Goal: Task Accomplishment & Management: Complete application form

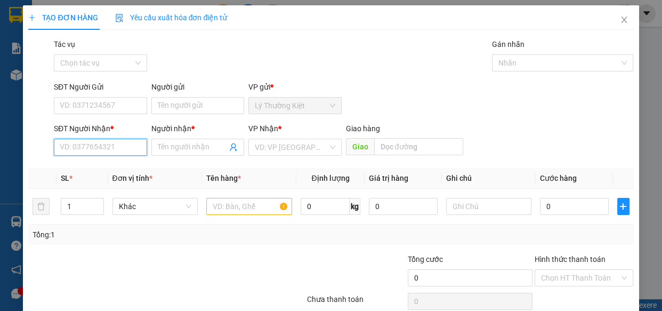
click at [86, 150] on input "SĐT Người Nhận *" at bounding box center [100, 147] width 93 height 17
type input "0909430419"
click at [118, 166] on div "0909430419 - HIẾU" at bounding box center [99, 168] width 79 height 12
type input "HIẾU"
type input "40.000"
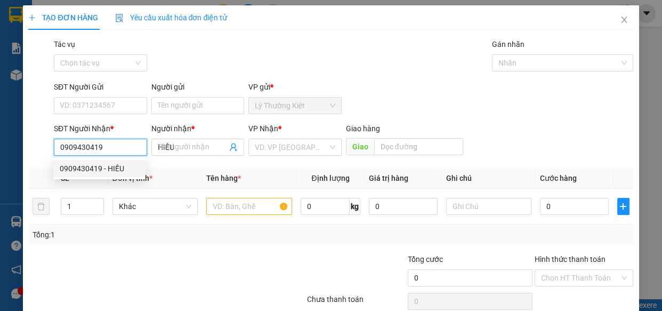
type input "40.000"
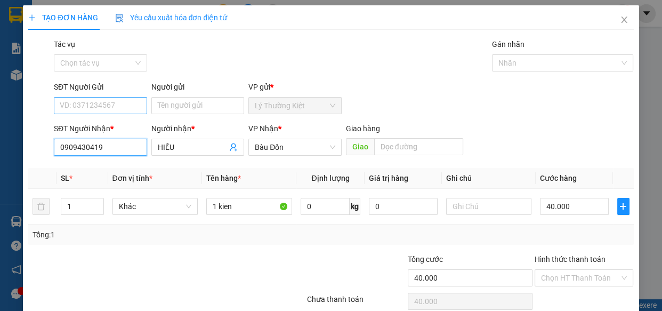
type input "0909430419"
click at [131, 108] on input "SĐT Người Gửi" at bounding box center [100, 105] width 93 height 17
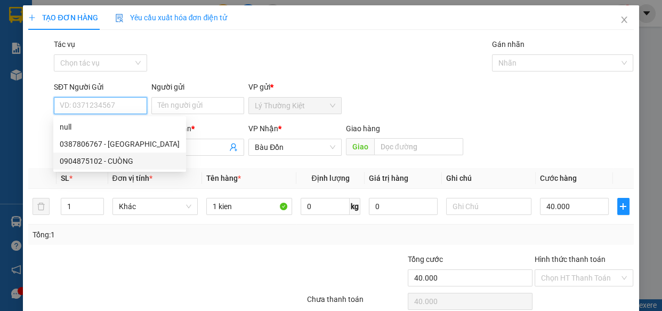
click at [103, 160] on div "0904875102 - CUÒNG" at bounding box center [120, 161] width 120 height 12
type input "0904875102"
type input "CUÒNG"
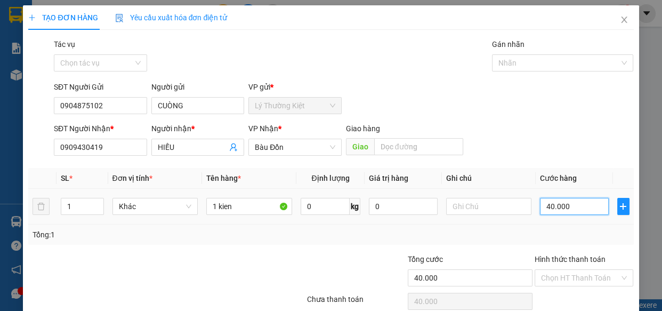
click at [566, 209] on input "40.000" at bounding box center [574, 206] width 69 height 17
type input "3"
type input "30"
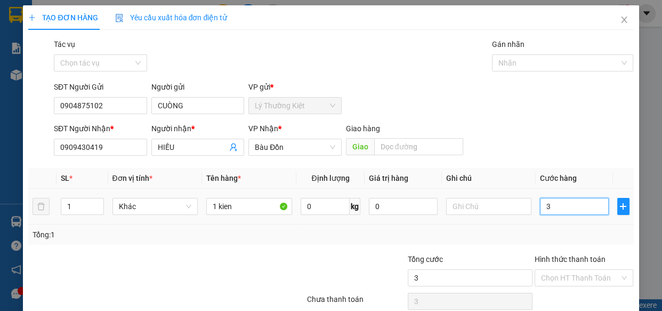
type input "30"
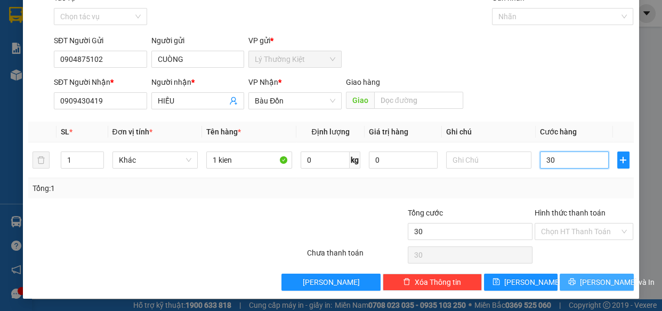
type input "30"
type input "30.000"
click at [591, 280] on span "[PERSON_NAME] và In" at bounding box center [617, 282] width 75 height 12
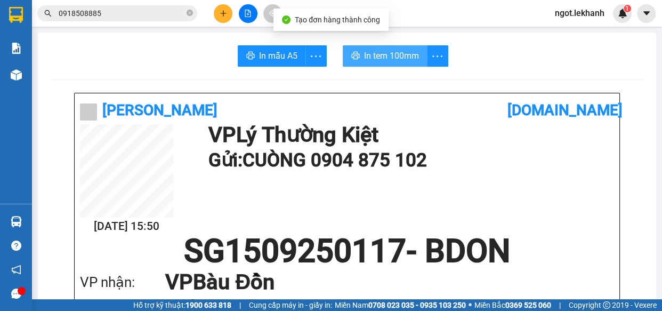
click at [385, 62] on span "In tem 100mm" at bounding box center [391, 55] width 55 height 13
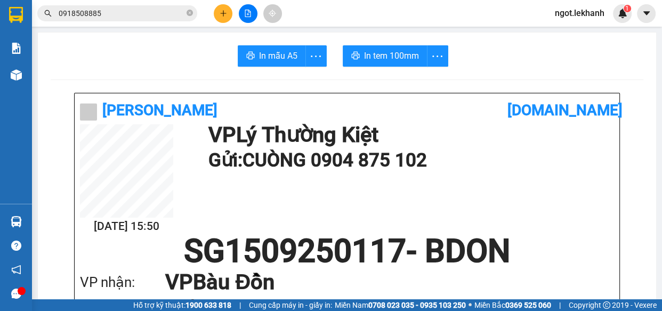
click at [224, 14] on icon "plus" at bounding box center [222, 13] width 7 height 7
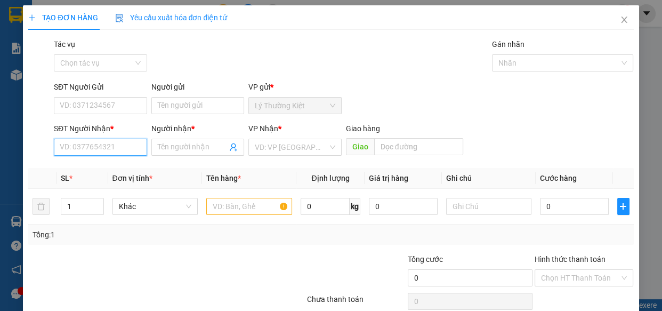
click at [133, 145] on input "SĐT Người Nhận *" at bounding box center [100, 147] width 93 height 17
type input "0707679779"
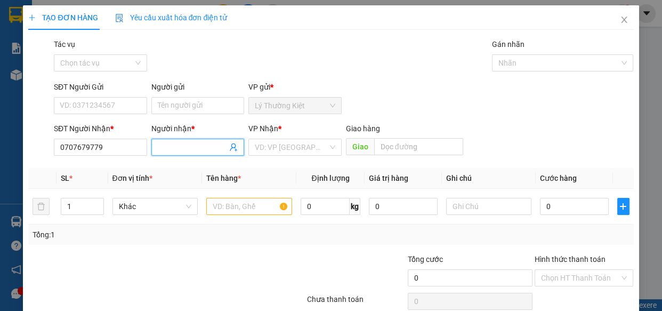
click at [202, 149] on input "Người nhận *" at bounding box center [193, 147] width 70 height 12
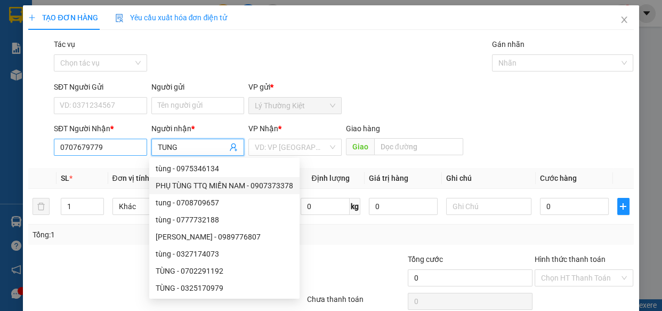
type input "TUNG"
click at [62, 147] on input "0707679779" at bounding box center [100, 147] width 93 height 17
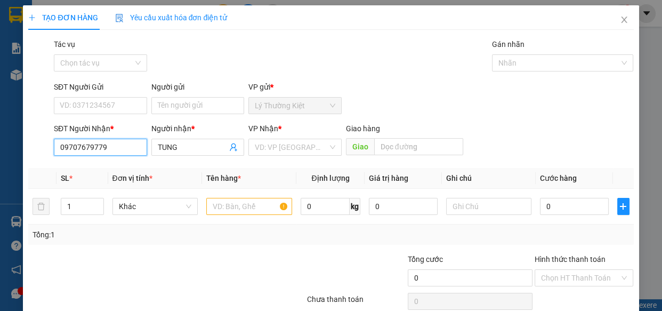
click at [70, 143] on input "09707679779" at bounding box center [100, 147] width 93 height 17
type input "0907679779"
click at [130, 164] on div "0907679779 - ÚT TẤN" at bounding box center [99, 168] width 79 height 12
type input "ÚT TẤN"
type input "30.000"
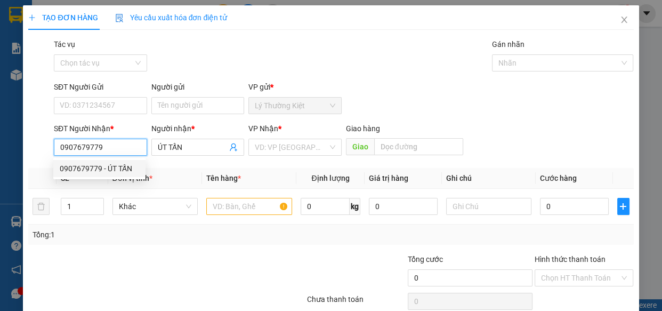
type input "30.000"
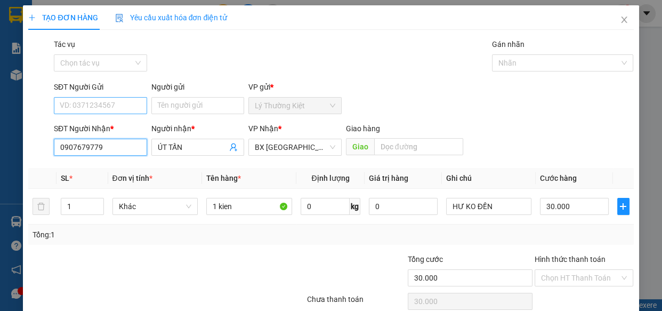
type input "0907679779"
click at [113, 107] on input "SĐT Người Gửi" at bounding box center [100, 105] width 93 height 17
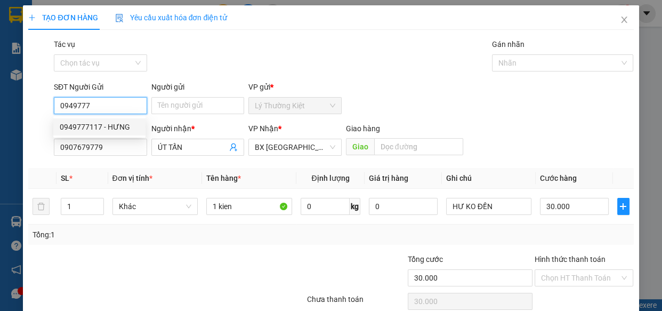
click at [106, 126] on div "0949777117 - HƯNG" at bounding box center [99, 127] width 79 height 12
type input "0949777117"
type input "HƯNG"
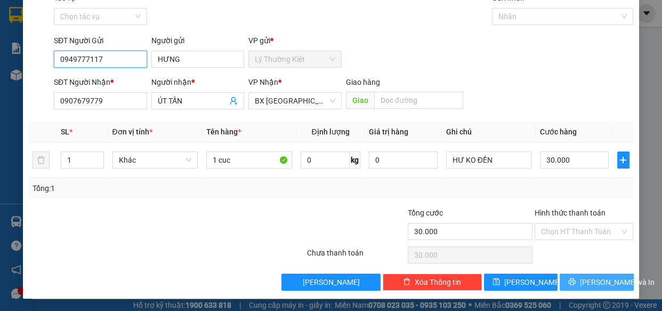
type input "0949777117"
click at [589, 279] on span "[PERSON_NAME] và In" at bounding box center [617, 282] width 75 height 12
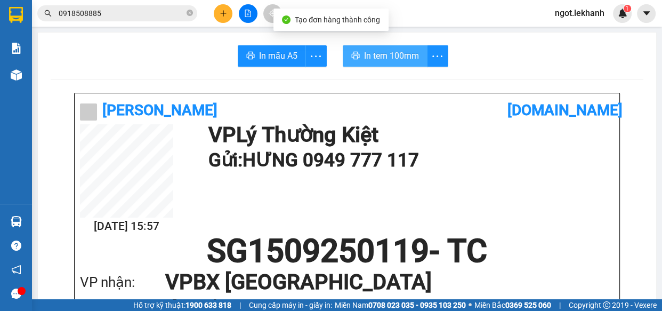
click at [387, 59] on span "In tem 100mm" at bounding box center [391, 55] width 55 height 13
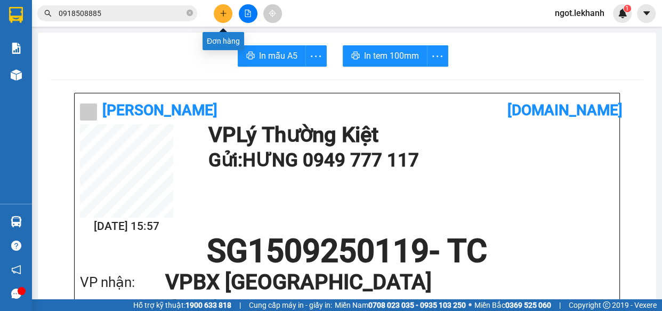
click at [221, 15] on icon "plus" at bounding box center [222, 13] width 7 height 7
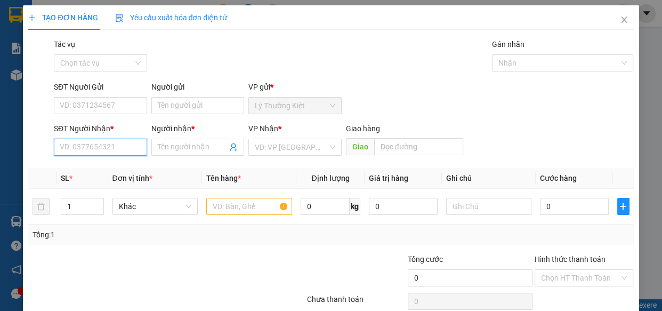
click at [127, 144] on input "SĐT Người Nhận *" at bounding box center [100, 147] width 93 height 17
click at [62, 146] on input "072444946" at bounding box center [100, 147] width 93 height 17
type input "0972444946"
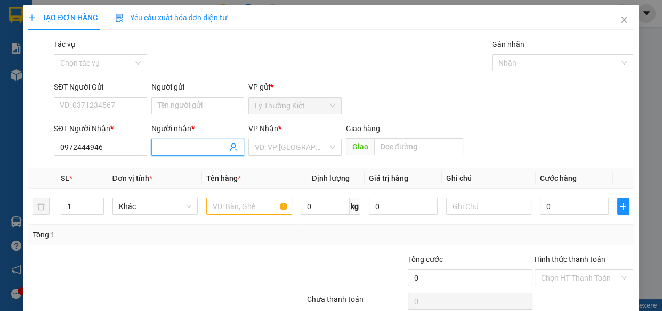
click at [182, 150] on input "Người nhận *" at bounding box center [193, 147] width 70 height 12
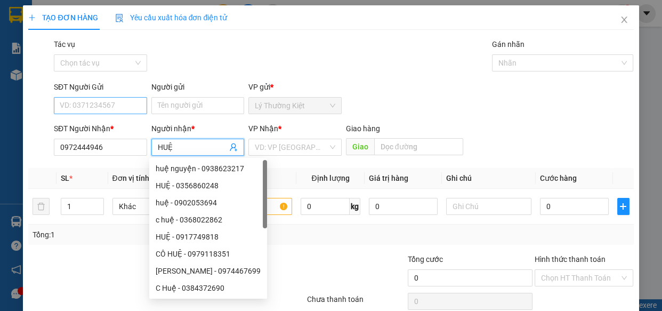
type input "HUỆ"
click at [95, 104] on input "SĐT Người Gửi" at bounding box center [100, 105] width 93 height 17
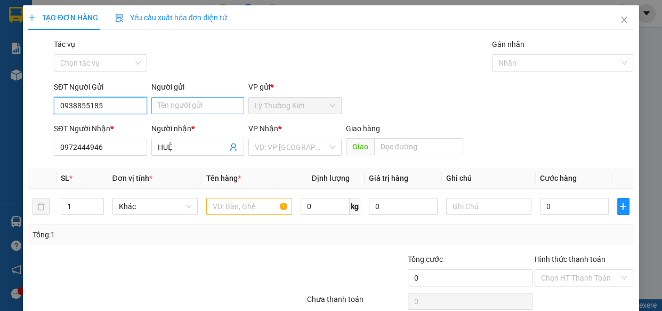
type input "0938855185"
click at [200, 108] on input "Người gửi" at bounding box center [197, 105] width 93 height 17
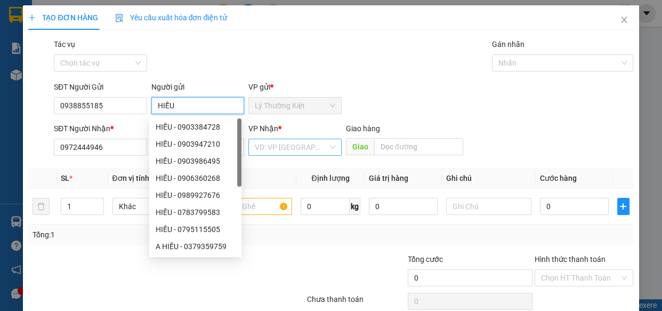
type input "HIẾU"
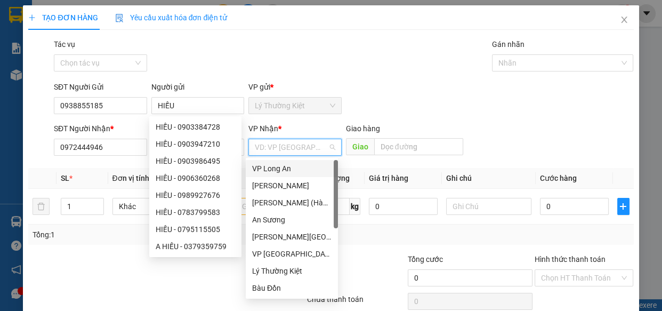
click at [312, 151] on input "search" at bounding box center [291, 147] width 73 height 16
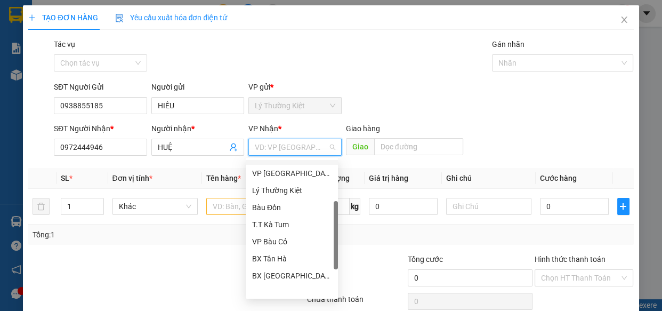
scroll to position [85, 0]
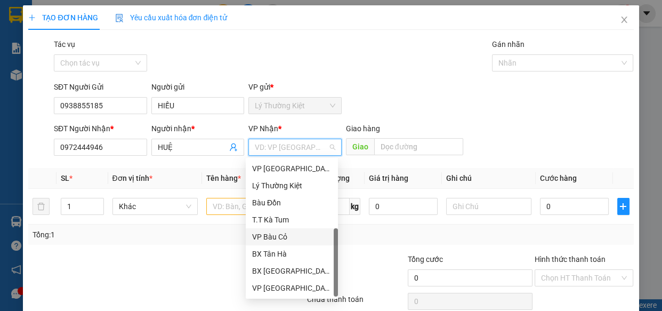
click at [294, 239] on div "VP Bàu Cỏ" at bounding box center [291, 237] width 79 height 12
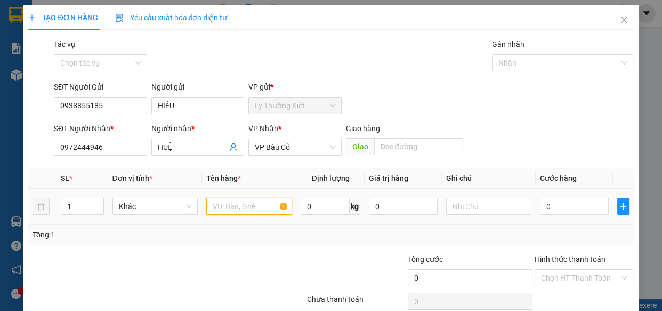
click at [251, 208] on input "text" at bounding box center [249, 206] width 86 height 17
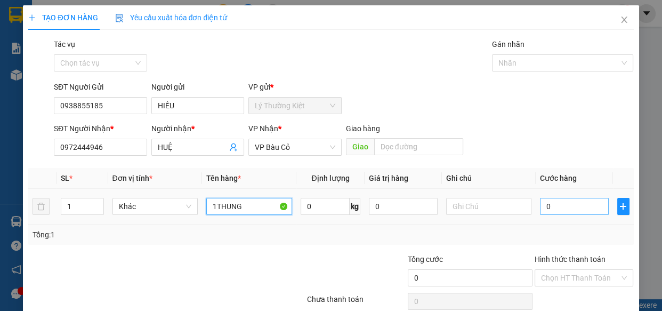
type input "1THUNG"
click at [542, 205] on input "0" at bounding box center [574, 206] width 69 height 17
type input "4"
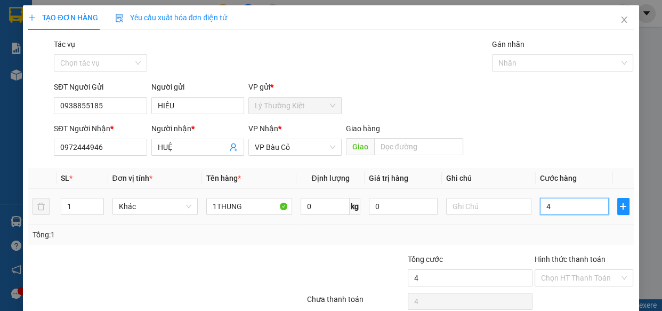
type input "40"
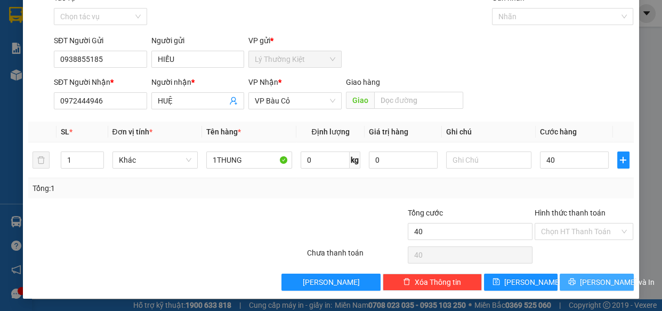
type input "40.000"
click at [583, 279] on span "[PERSON_NAME] và In" at bounding box center [617, 282] width 75 height 12
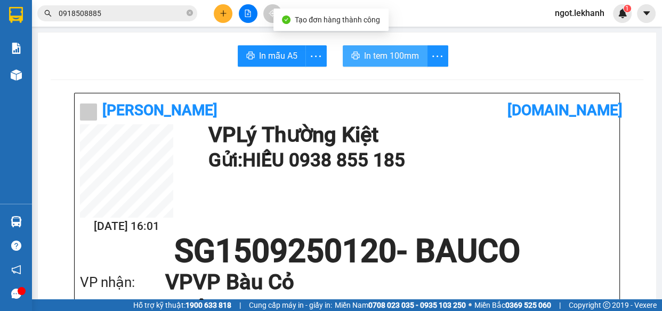
click at [405, 60] on span "In tem 100mm" at bounding box center [391, 55] width 55 height 13
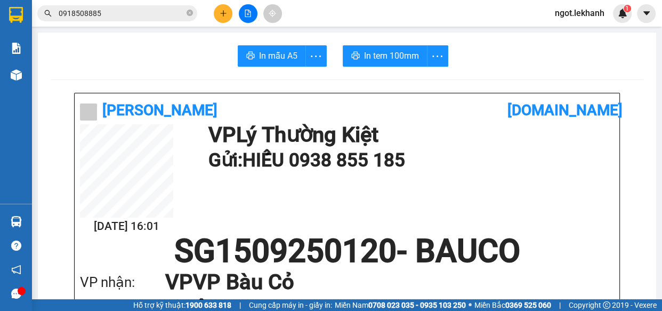
scroll to position [48, 0]
